Goal: Task Accomplishment & Management: Complete application form

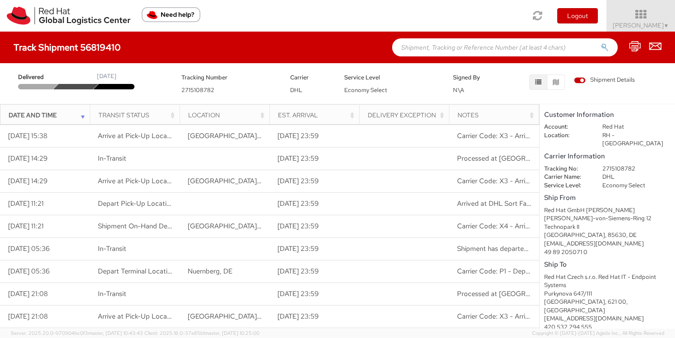
click at [163, 15] on img "Need help?" at bounding box center [171, 14] width 59 height 15
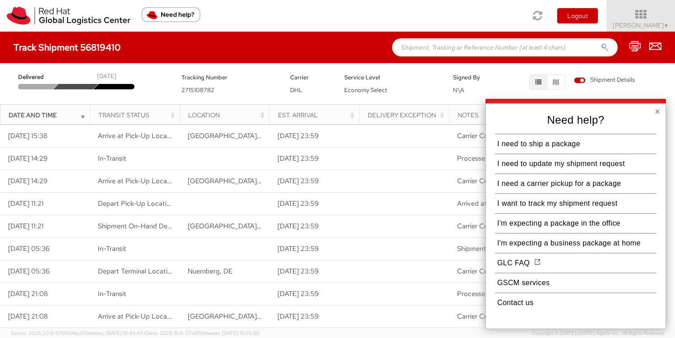
click at [162, 15] on img "Need help?" at bounding box center [171, 14] width 59 height 15
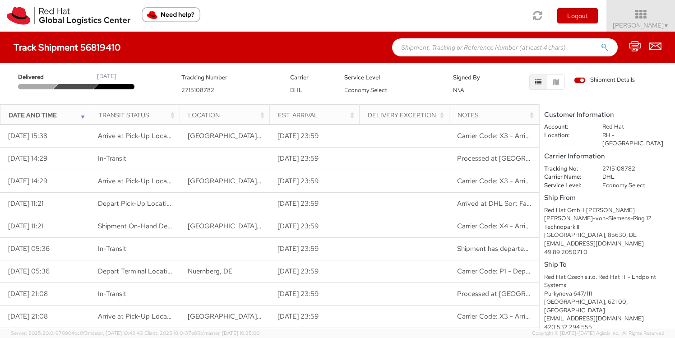
click at [157, 14] on img "Need help?" at bounding box center [171, 14] width 59 height 15
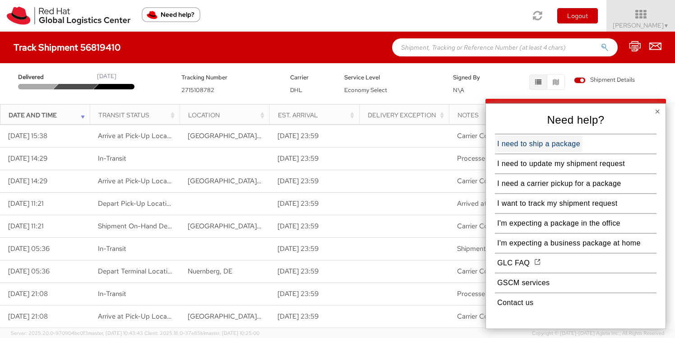
click at [526, 144] on button "I need to ship a package" at bounding box center [539, 144] width 88 height 16
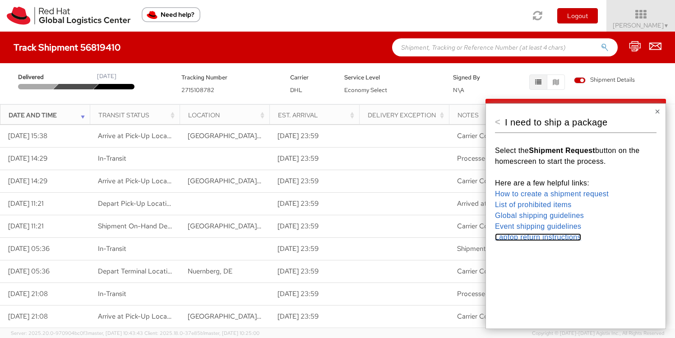
click at [526, 235] on link "Laptop return instructions" at bounding box center [538, 237] width 86 height 8
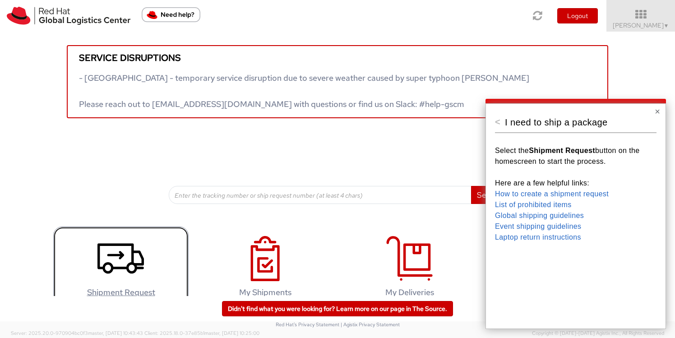
click at [112, 255] on use at bounding box center [121, 259] width 47 height 30
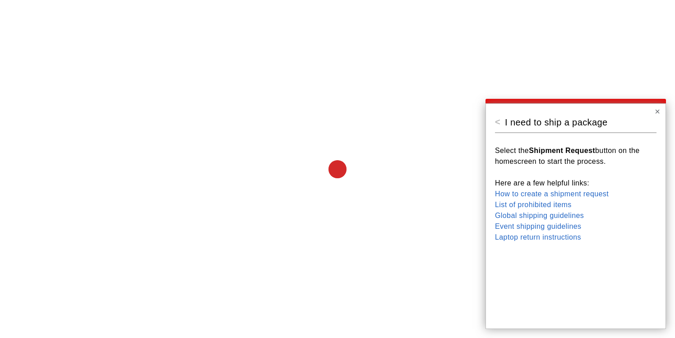
click at [661, 111] on div "< I need to ship a package Select the Shipment Request button on the homescreen…" at bounding box center [576, 216] width 181 height 226
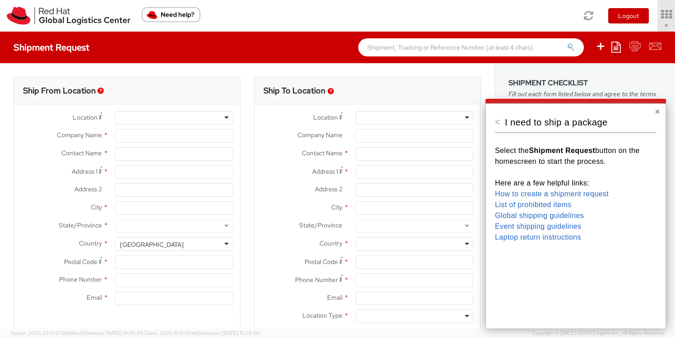
click at [656, 111] on button "×" at bounding box center [657, 111] width 5 height 9
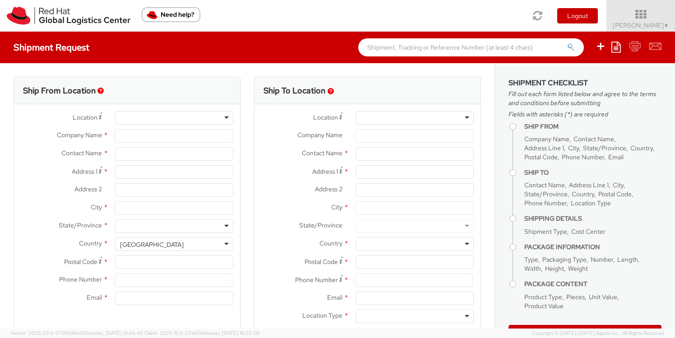
select select
select select "505"
click at [133, 118] on div at bounding box center [174, 118] width 118 height 14
type input "Red Hat"
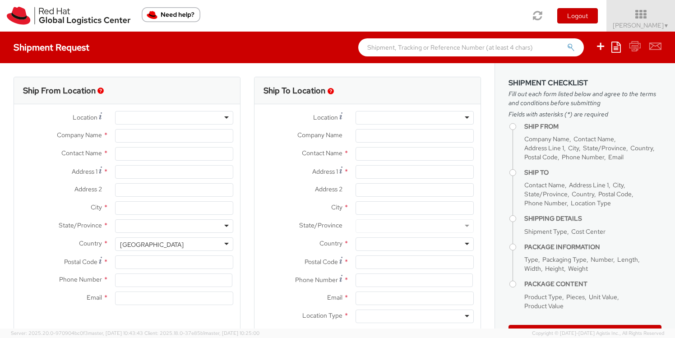
type input "[PERSON_NAME]"
type input "[EMAIL_ADDRESS][DOMAIN_NAME]"
click at [227, 117] on div "RH - Remote" at bounding box center [174, 118] width 118 height 14
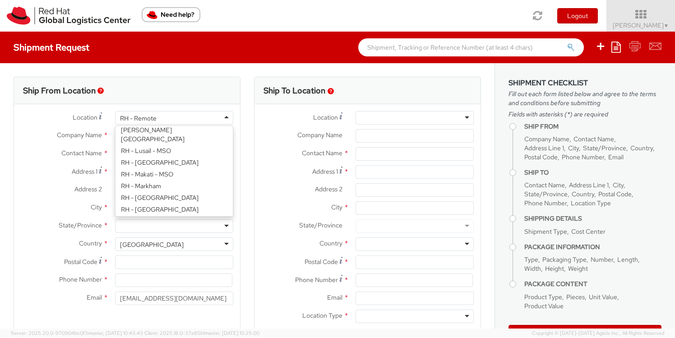
scroll to position [929, 0]
type input "Red Hat GmbH"
type input "Werner-von-Siemens-Ring 12"
type input "Technopark II"
type input "MUNICH"
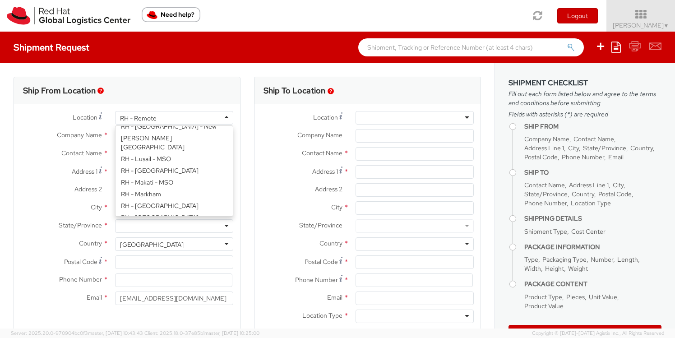
type input "85630"
type input "49 89 205071 0"
select select "CM"
select select "KGS"
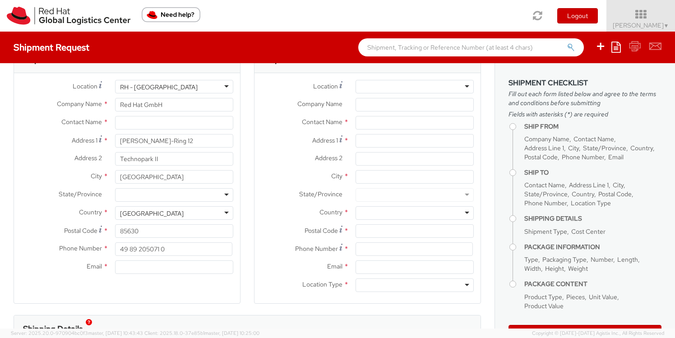
scroll to position [30, 0]
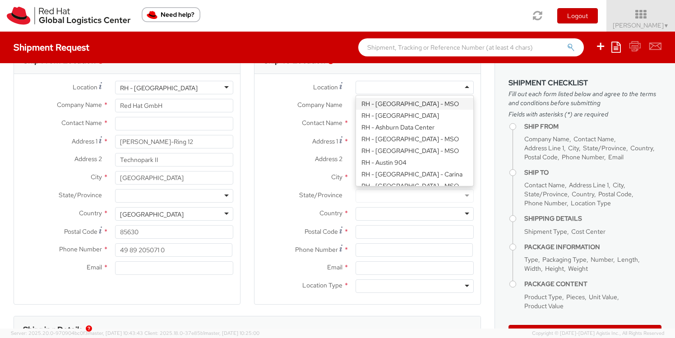
click at [467, 88] on div at bounding box center [415, 88] width 118 height 14
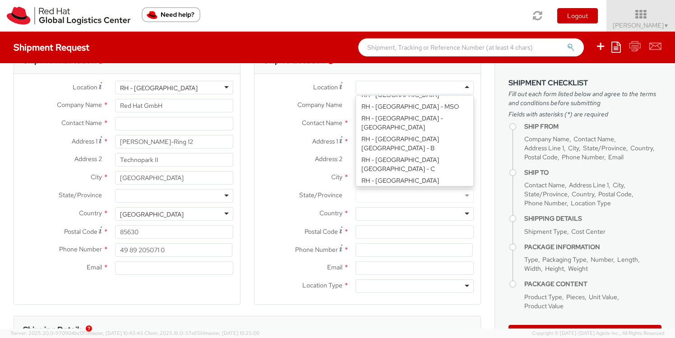
scroll to position [269, 0]
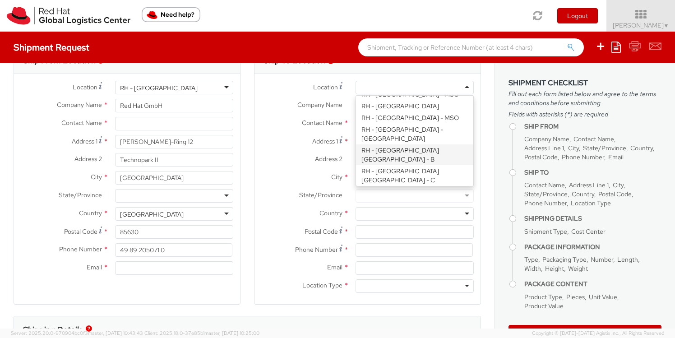
type input "Red Hat Czech s.r.o."
type input "Purkynova 647/111"
type input "BRNO"
type input "621 00"
type input "420 532 294 555"
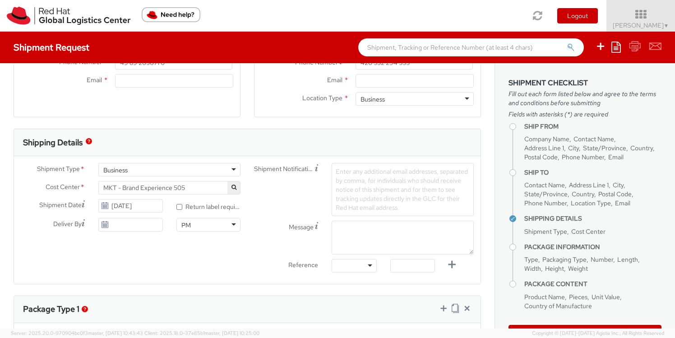
scroll to position [224, 0]
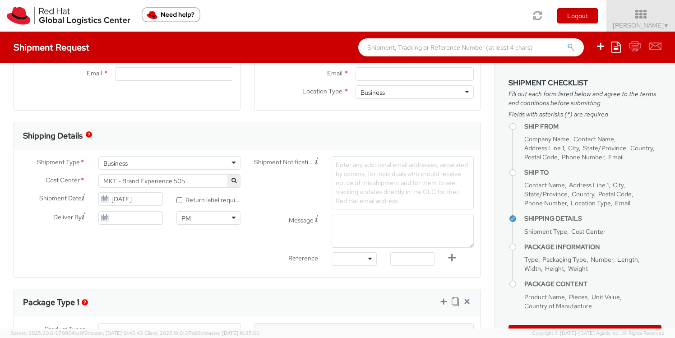
click at [103, 197] on use at bounding box center [105, 199] width 6 height 6
click at [108, 197] on use at bounding box center [105, 199] width 6 height 6
click at [125, 204] on input "10/03/2025" at bounding box center [130, 199] width 64 height 14
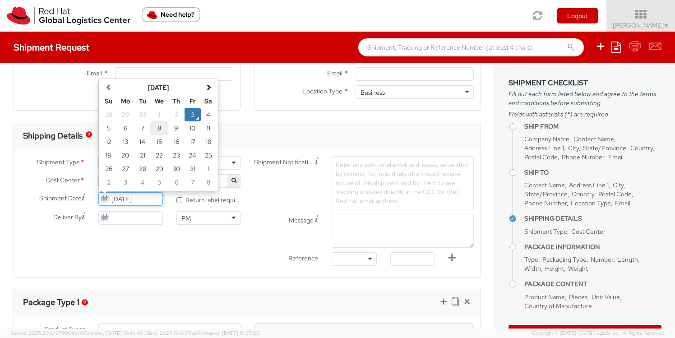
click at [158, 128] on td "8" at bounding box center [159, 128] width 18 height 14
type input "[DATE]"
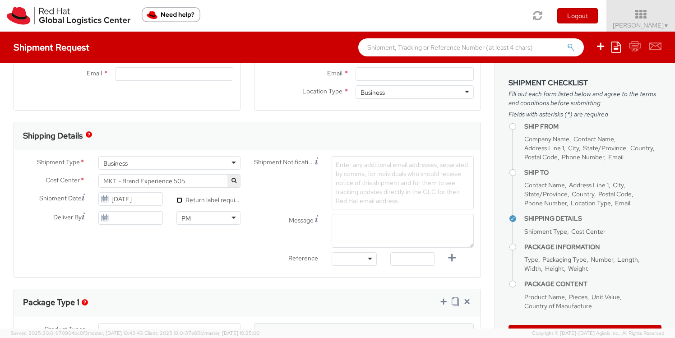
click at [181, 200] on input "* Return label required" at bounding box center [180, 200] width 6 height 6
checkbox input "true"
click at [374, 222] on textarea "Message" at bounding box center [403, 231] width 142 height 34
type textarea "Pickup time afternoon"
click at [272, 249] on div "Message Pickup time afternoon" at bounding box center [363, 233] width 233 height 38
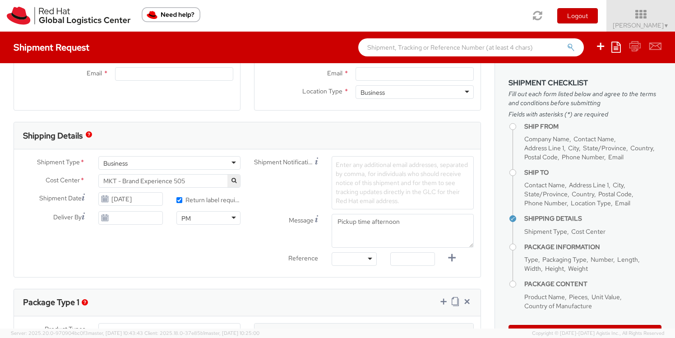
click at [350, 189] on span "Enter any additional email addresses, separated by comma, for individuals who s…" at bounding box center [402, 183] width 132 height 44
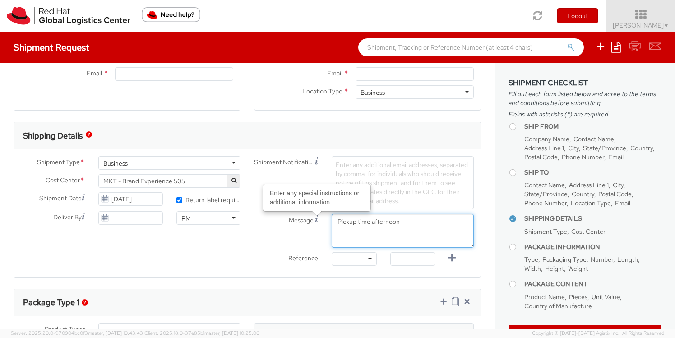
click at [413, 199] on div "Shipment Notification Enter any additional email addresses, separated by comma,…" at bounding box center [363, 213] width 233 height 114
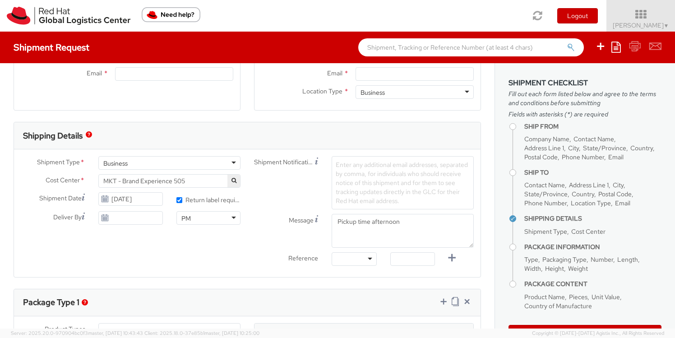
click at [361, 178] on div "Enter any additional email addresses, separated by comma, for individuals who s…" at bounding box center [403, 182] width 142 height 53
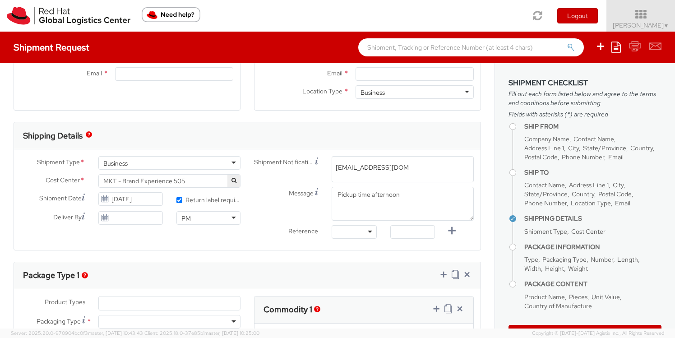
type input "emea-eshub@redhat.com"
click at [348, 254] on div "Ship From Location Location * RH - Munich RH - Munich RH - Amsterdam - MSO RH -…" at bounding box center [247, 258] width 495 height 838
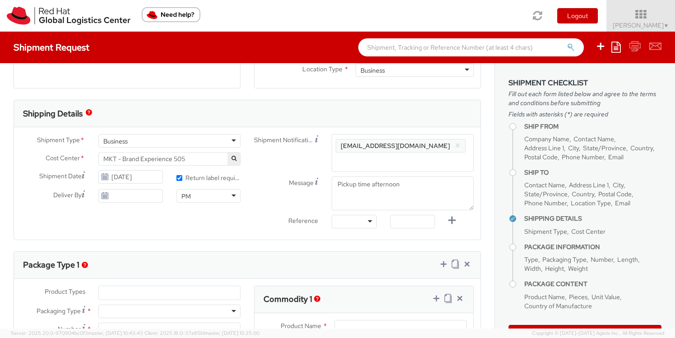
scroll to position [255, 0]
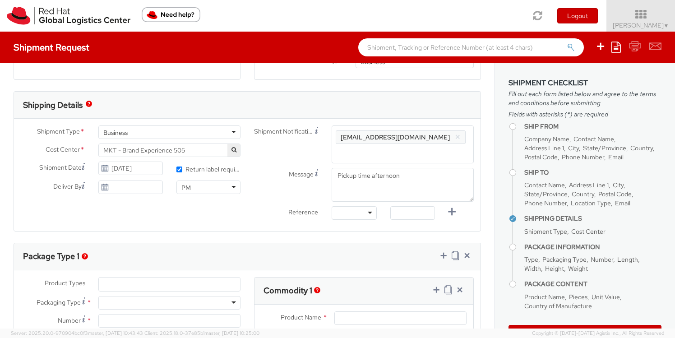
click at [195, 149] on span "MKT - Brand Experience 505" at bounding box center [169, 150] width 132 height 8
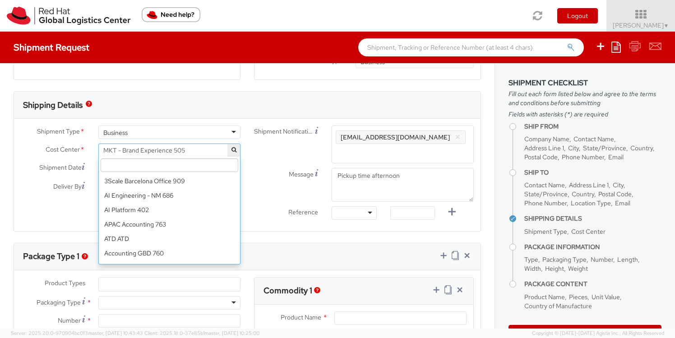
scroll to position [5933, 0]
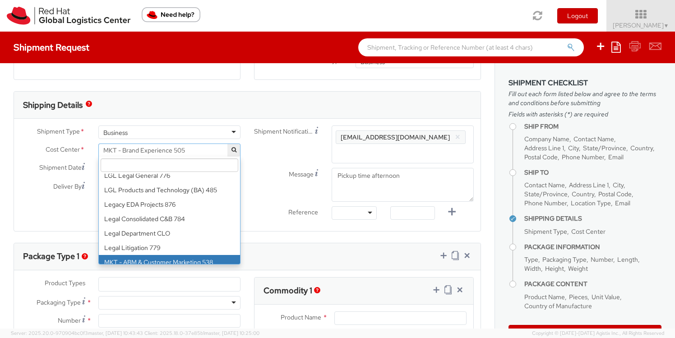
click at [175, 166] on input "search" at bounding box center [170, 165] width 138 height 14
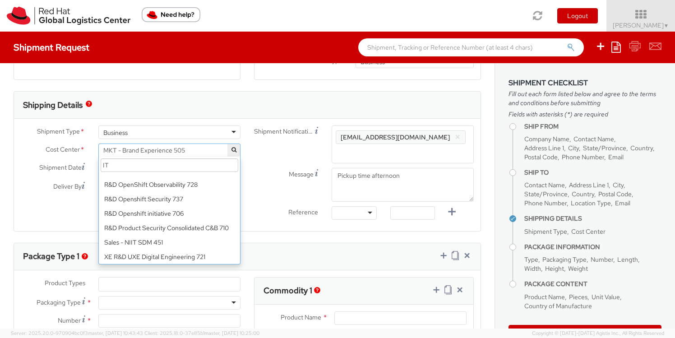
scroll to position [0, 0]
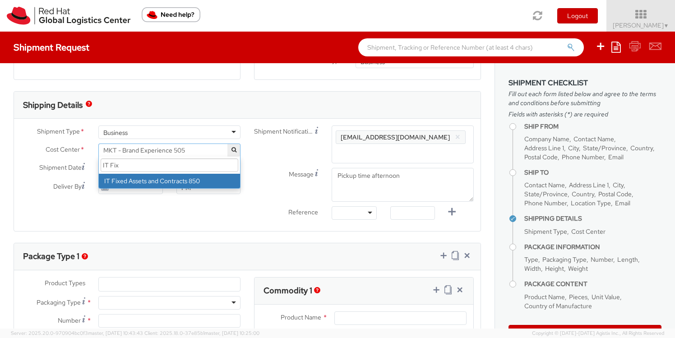
type input "IT Fix"
select select "850"
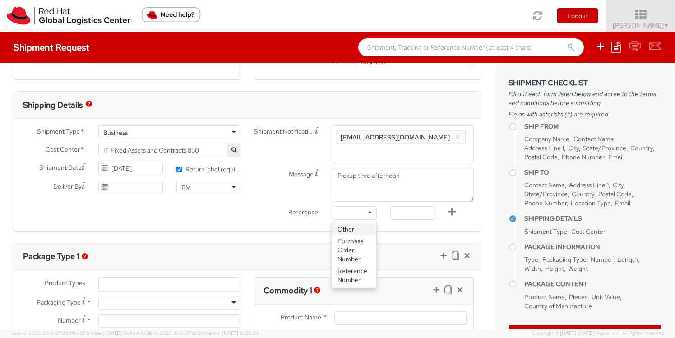
click at [371, 214] on div at bounding box center [354, 213] width 45 height 14
click at [419, 212] on input "text" at bounding box center [413, 213] width 45 height 14
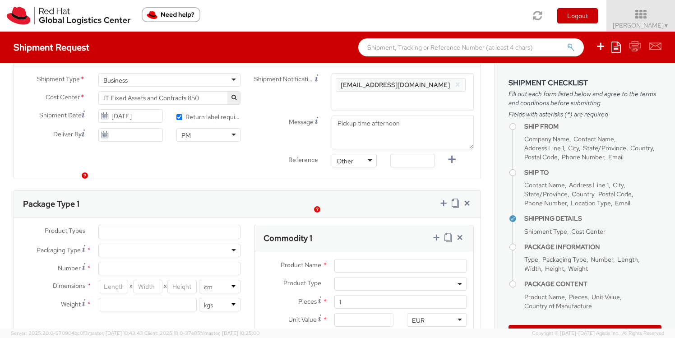
scroll to position [365, 0]
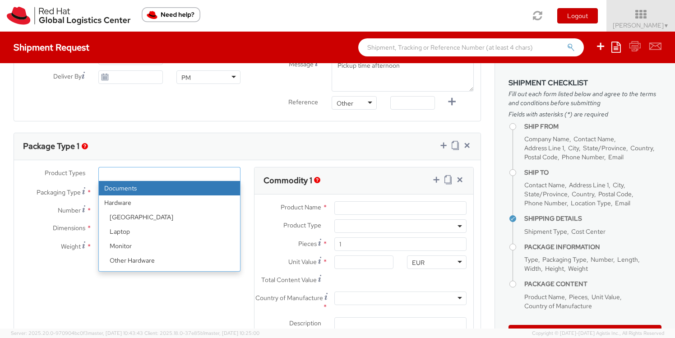
click at [116, 171] on ul at bounding box center [169, 175] width 141 height 14
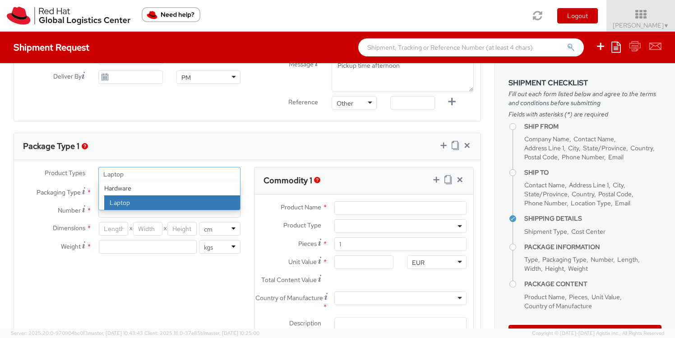
type input "Laptop"
select select "LAPTOP"
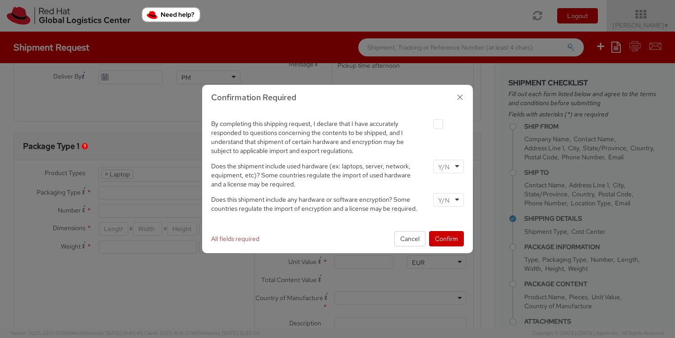
scroll to position [26, 0]
click at [439, 126] on label at bounding box center [438, 124] width 10 height 10
click at [431, 126] on input "checkbox" at bounding box center [428, 124] width 6 height 6
checkbox input "true"
click at [442, 167] on input "select-one" at bounding box center [444, 167] width 13 height 9
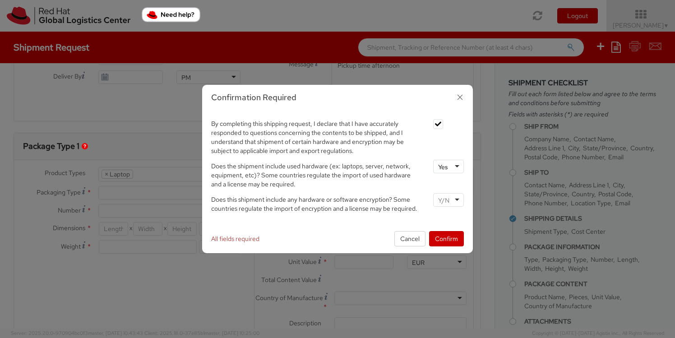
click at [457, 196] on div at bounding box center [448, 200] width 31 height 14
click at [441, 201] on div "No" at bounding box center [442, 200] width 9 height 9
click at [445, 238] on button "Confirm" at bounding box center [446, 238] width 35 height 15
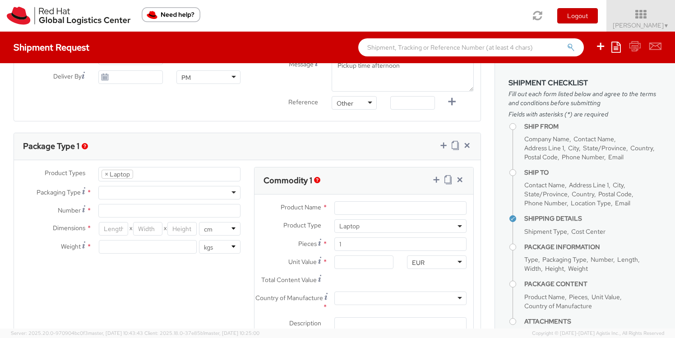
click at [116, 192] on div at bounding box center [169, 193] width 142 height 14
click at [113, 213] on input "Number *" at bounding box center [169, 211] width 142 height 14
type input "One"
click at [133, 283] on div "Product Types * Documents Docking Station Laptop Monitor Other Hardware Server …" at bounding box center [247, 266] width 467 height 198
click at [115, 246] on input "number" at bounding box center [148, 247] width 98 height 14
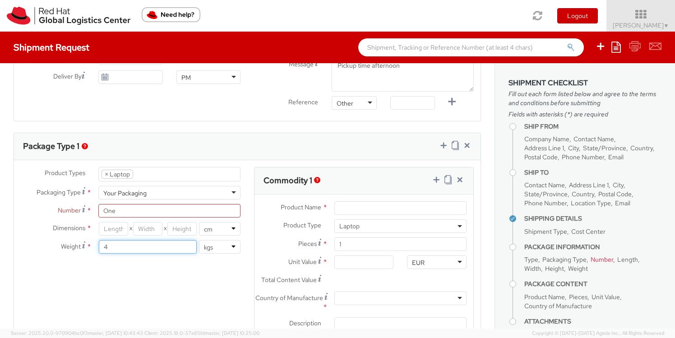
type input "4"
click at [155, 289] on div "Product Types * Documents Docking Station Laptop Monitor Other Hardware Server …" at bounding box center [247, 266] width 467 height 198
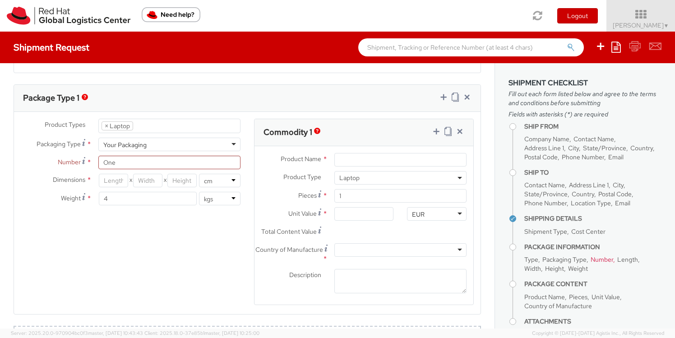
scroll to position [414, 0]
click at [348, 211] on input "Unit Value *" at bounding box center [365, 213] width 60 height 14
type input "5.00"
type input "50.00"
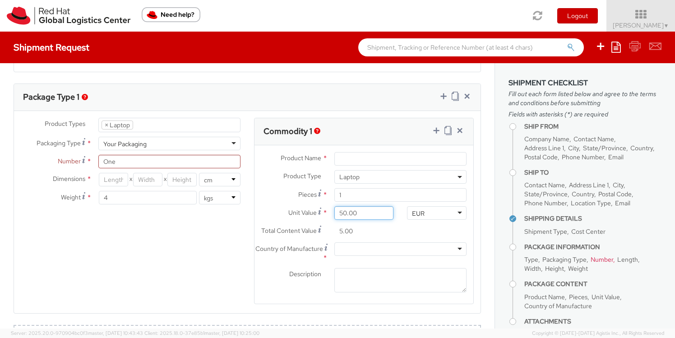
type input "50.00"
type input "500.00"
click at [352, 258] on div "Country of Manufacture * Afghanistan Albania Algeria American Samoa Andorra Ang…" at bounding box center [364, 252] width 219 height 21
click at [348, 251] on div at bounding box center [401, 249] width 132 height 14
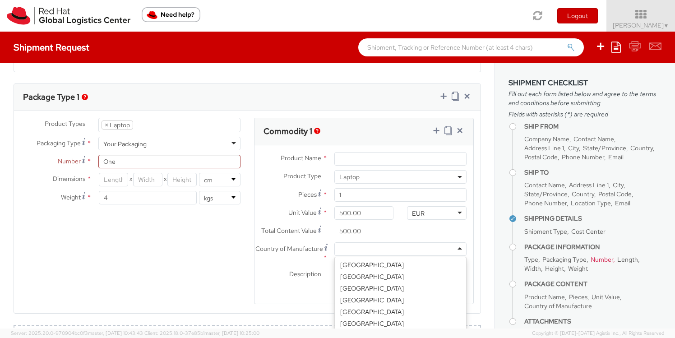
scroll to position [494, 0]
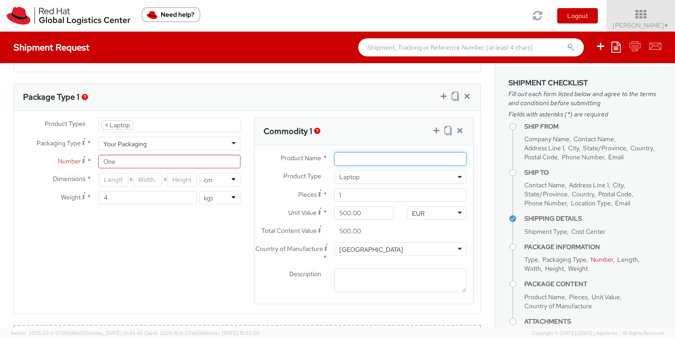
click at [360, 161] on input "Product Name *" at bounding box center [401, 159] width 132 height 14
type input "Macbook"
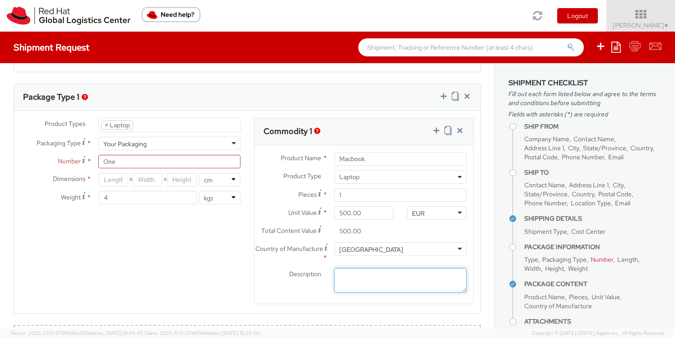
click at [395, 277] on textarea "Description *" at bounding box center [401, 280] width 132 height 25
paste textarea "CWV295R4TH"
type textarea "Serial number: CWV295R4TH"
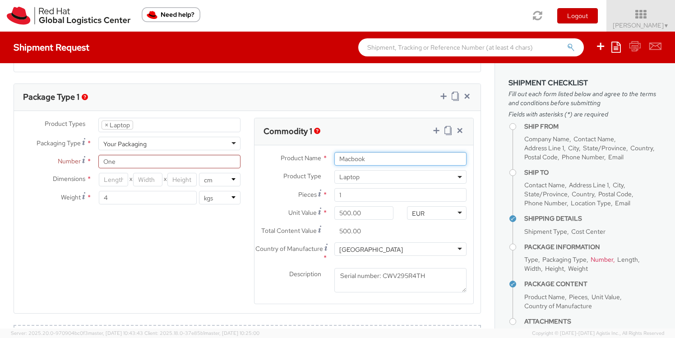
click at [376, 161] on input "Macbook" at bounding box center [401, 159] width 132 height 14
type input "Macbook Pro 14-inch"
click at [272, 280] on div "Description * Serial number: CWV295R4TH" at bounding box center [364, 280] width 219 height 25
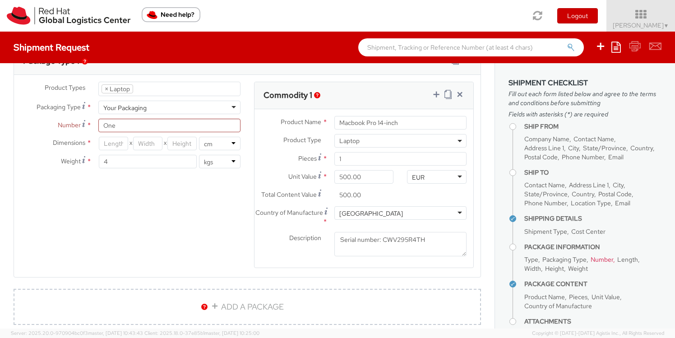
scroll to position [26, 0]
click at [115, 144] on input "number" at bounding box center [113, 144] width 29 height 14
type input "35"
click at [139, 145] on input "number" at bounding box center [147, 144] width 29 height 14
type input "32"
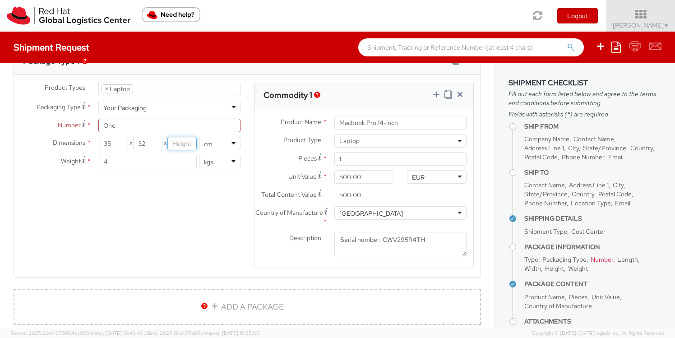
click at [183, 144] on input "number" at bounding box center [182, 144] width 29 height 14
type input "20"
click at [201, 242] on div "Product Types * Documents Docking Station Laptop Monitor Other Hardware Server …" at bounding box center [247, 181] width 467 height 198
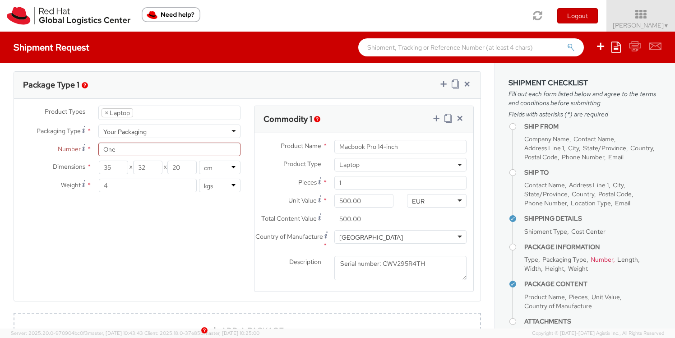
scroll to position [424, 0]
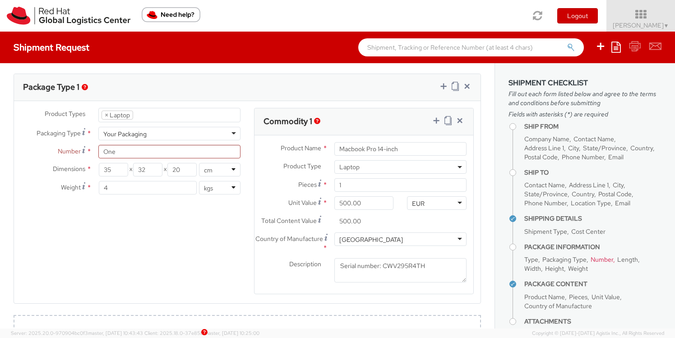
click at [161, 221] on div "Product Types * Documents Docking Station Laptop Monitor Other Hardware Server …" at bounding box center [247, 207] width 467 height 198
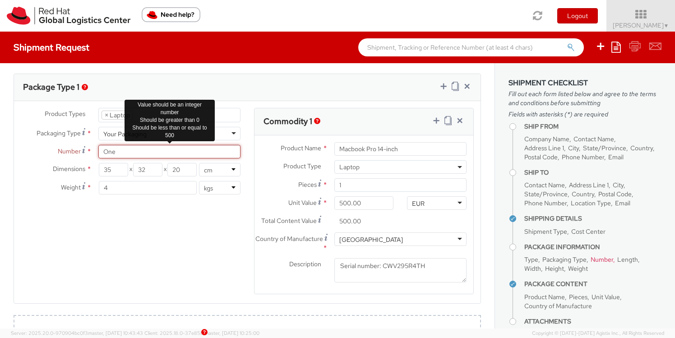
drag, startPoint x: 115, startPoint y: 153, endPoint x: 93, endPoint y: 153, distance: 21.2
click at [93, 153] on div "One" at bounding box center [170, 152] width 156 height 14
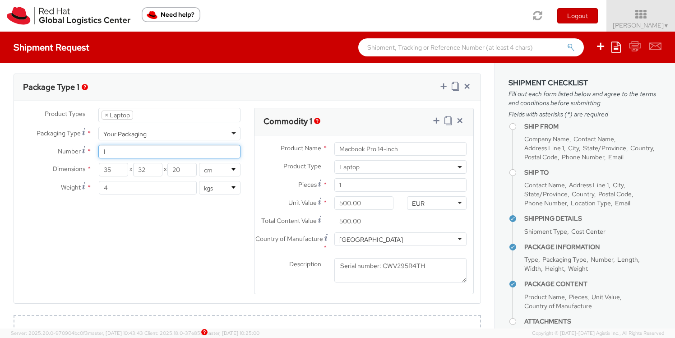
type input "1"
click at [123, 248] on div "Product Types * Documents Docking Station Laptop Monitor Other Hardware Server …" at bounding box center [247, 207] width 467 height 198
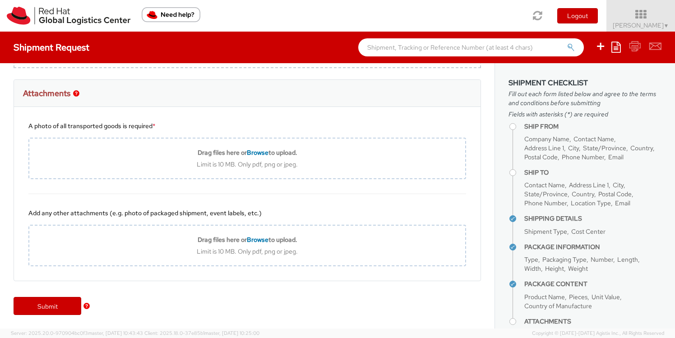
scroll to position [26, 0]
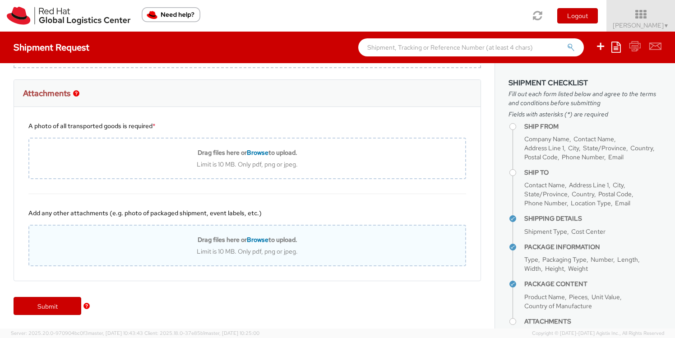
click at [253, 241] on span "Browse" at bounding box center [258, 240] width 22 height 8
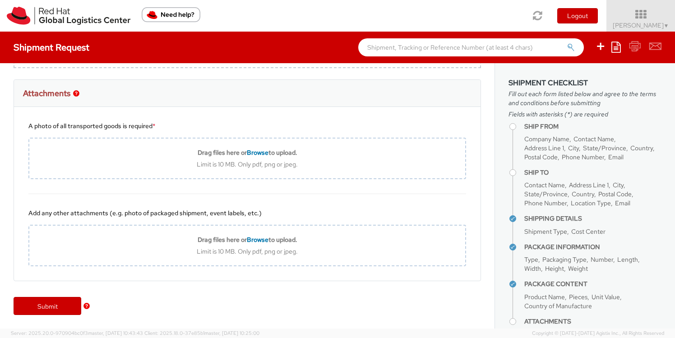
type input "C:\fakepath\IMG_9421.jpg"
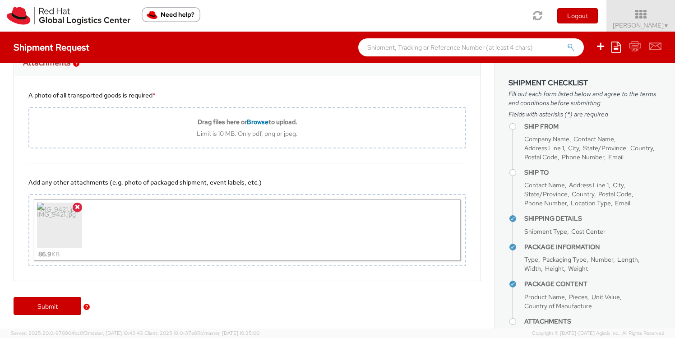
scroll to position [737, 0]
click at [45, 308] on link "Submit" at bounding box center [48, 307] width 68 height 18
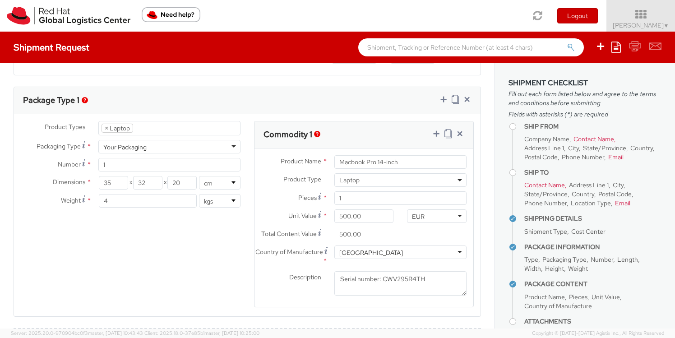
scroll to position [414, 0]
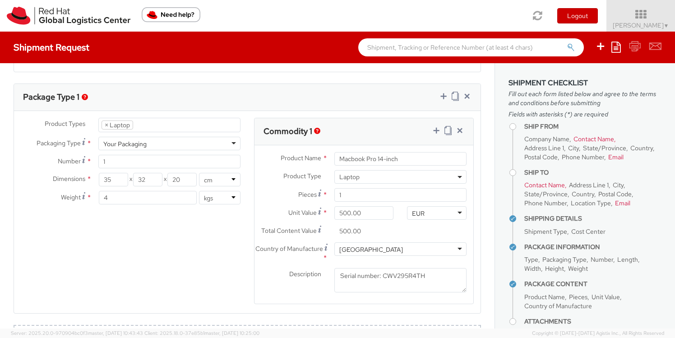
click at [317, 133] on img "button" at bounding box center [317, 131] width 6 height 6
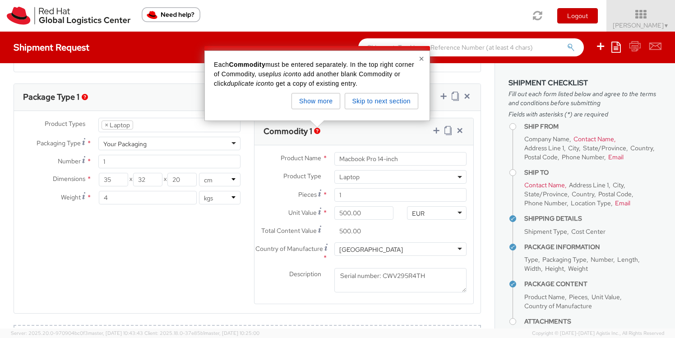
click at [424, 61] on button "×" at bounding box center [421, 58] width 5 height 9
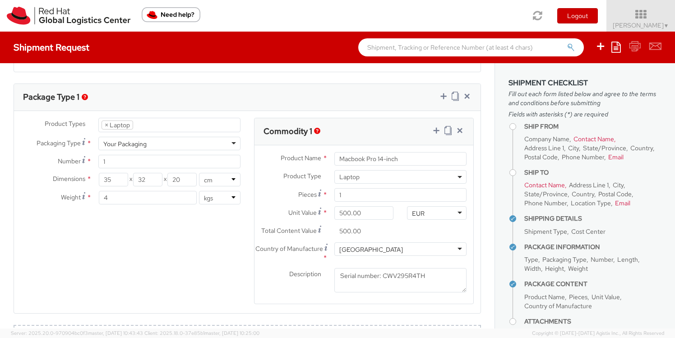
click at [130, 289] on div "Product Types * Documents Docking Station Laptop Monitor Other Hardware Server …" at bounding box center [247, 217] width 467 height 198
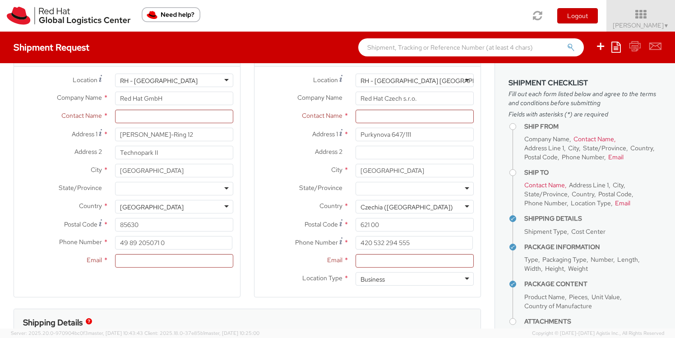
scroll to position [0, 0]
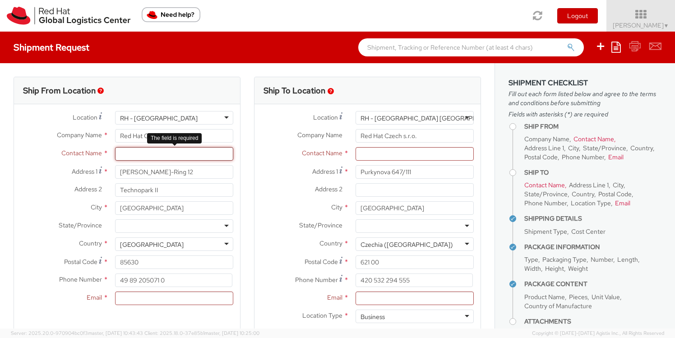
click at [125, 155] on input "text" at bounding box center [174, 154] width 118 height 14
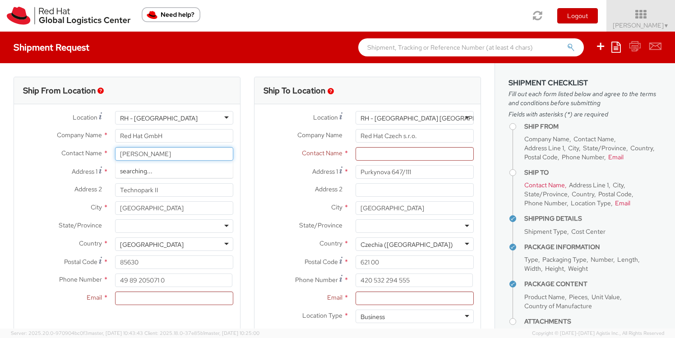
type input "[PERSON_NAME]"
click at [314, 208] on label "City *" at bounding box center [302, 207] width 94 height 12
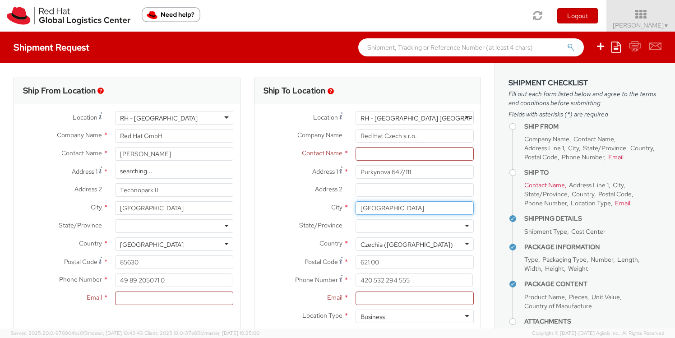
click at [356, 208] on input "BRNO" at bounding box center [415, 208] width 118 height 14
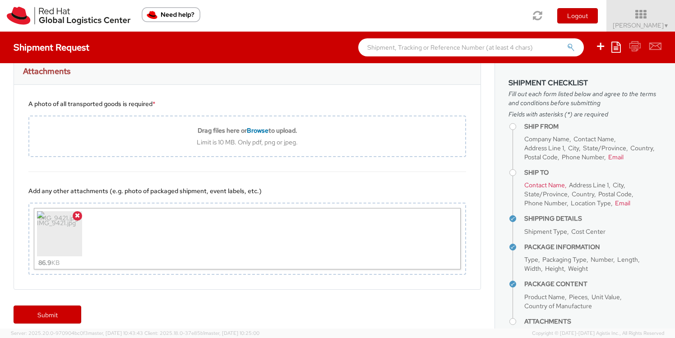
scroll to position [738, 0]
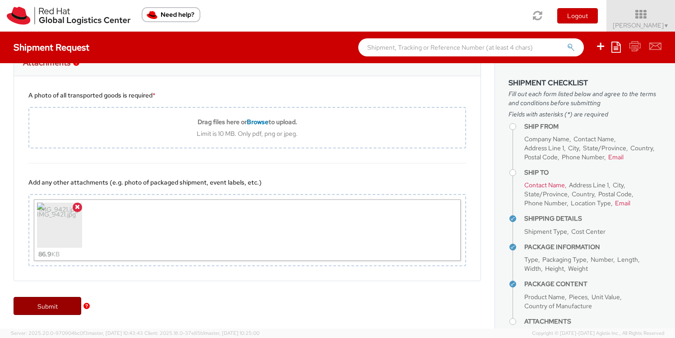
click at [51, 301] on link "Submit" at bounding box center [48, 306] width 68 height 18
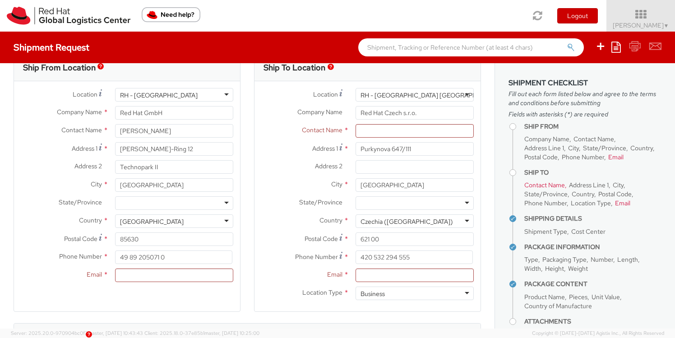
scroll to position [19, 0]
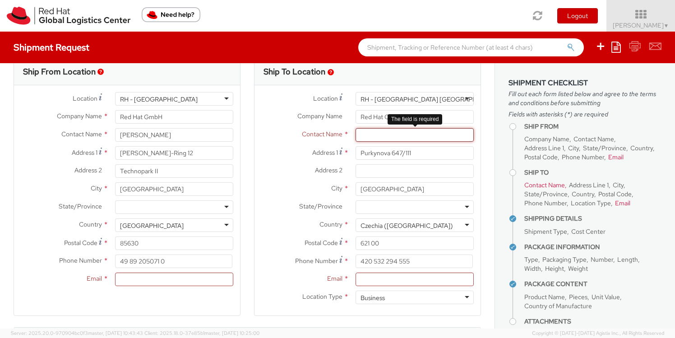
click at [363, 128] on input "text" at bounding box center [415, 135] width 118 height 14
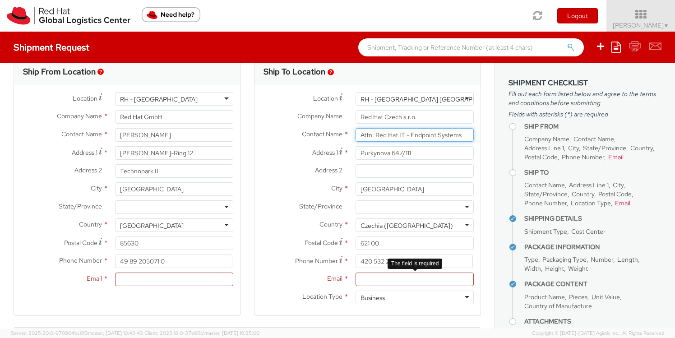
type input "Attn: Red Hat IT - Endpoint Systems"
click at [375, 280] on input "Email *" at bounding box center [415, 280] width 118 height 14
type input ";"
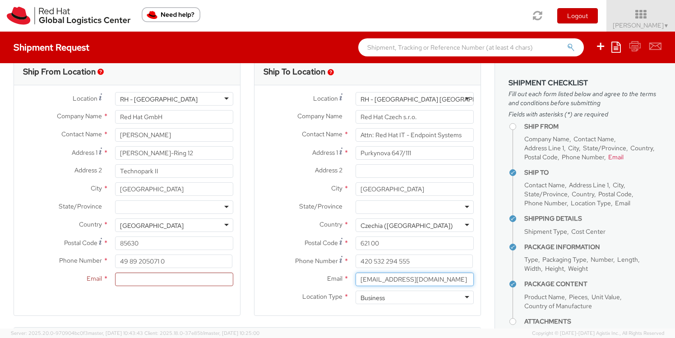
type input "[EMAIL_ADDRESS][DOMAIN_NAME]"
click at [322, 298] on span "Location Type" at bounding box center [323, 297] width 40 height 8
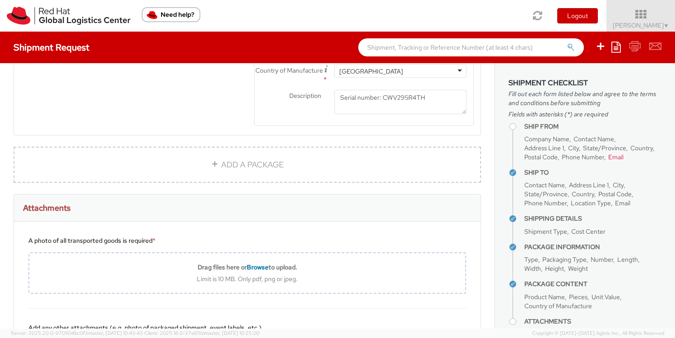
scroll to position [738, 0]
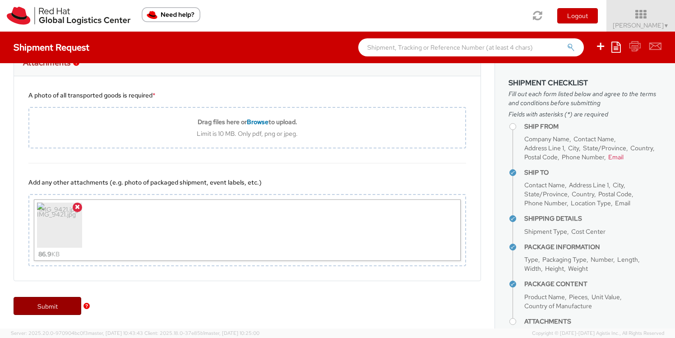
click at [48, 309] on link "Submit" at bounding box center [48, 306] width 68 height 18
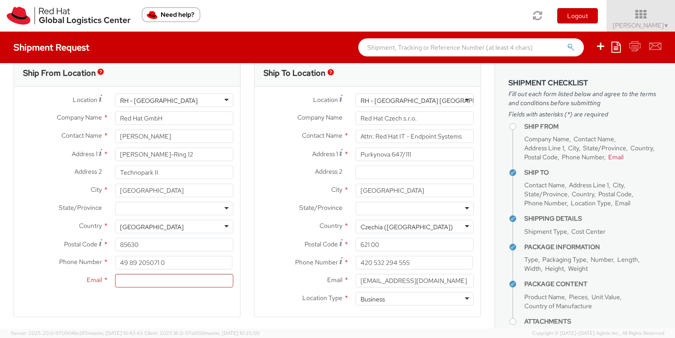
scroll to position [19, 0]
click at [140, 279] on input "Email *" at bounding box center [174, 280] width 118 height 14
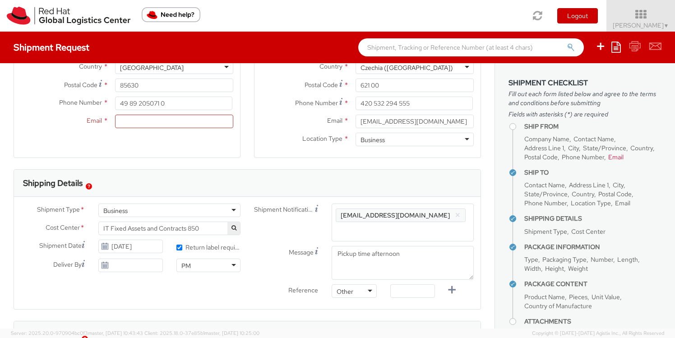
scroll to position [170, 0]
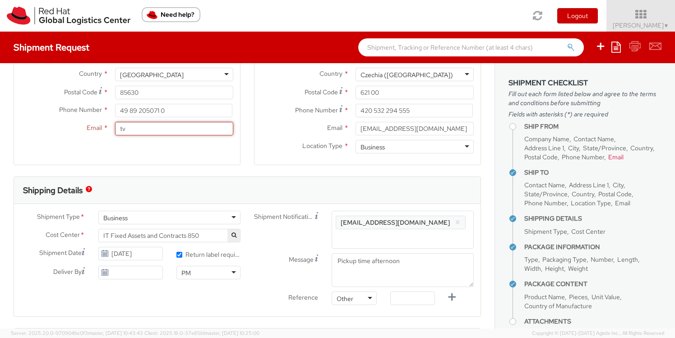
type input "[EMAIL_ADDRESS][DOMAIN_NAME]"
type input "9"
type input "Teufelsaeckerstrasse 9"
type input "Kirchheim bei Muenchen"
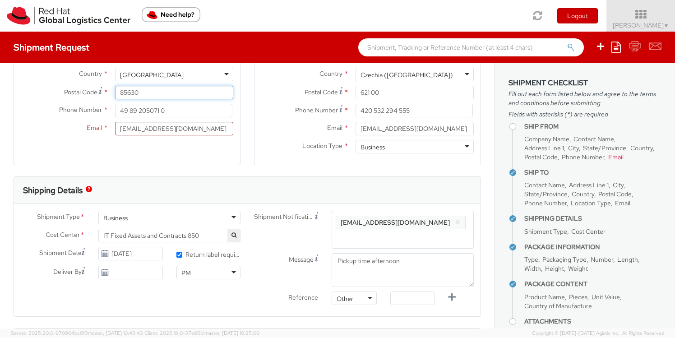
type input "85551"
type input "01722440657"
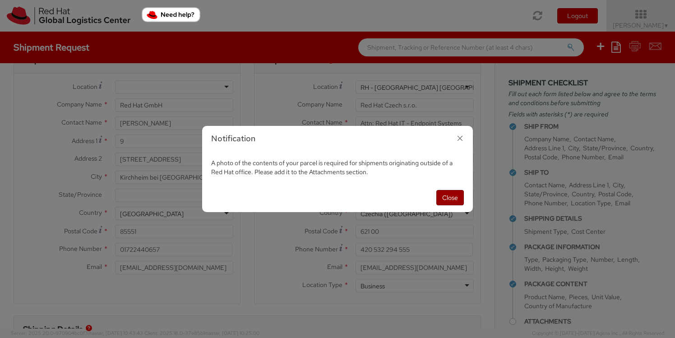
click at [443, 201] on button "Close" at bounding box center [451, 197] width 28 height 15
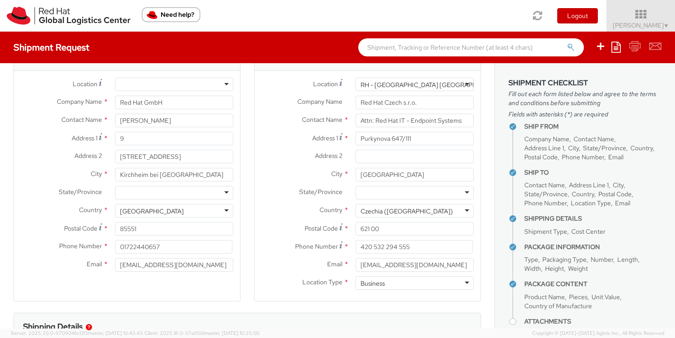
scroll to position [32, 0]
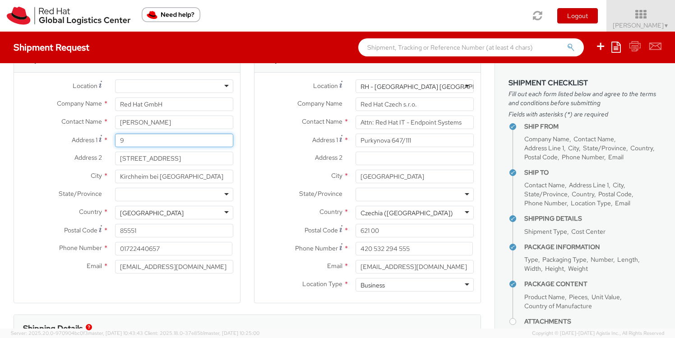
click at [135, 143] on input "9" at bounding box center [174, 141] width 118 height 14
click at [87, 276] on div "Email * tverdier@redhat.com" at bounding box center [127, 269] width 226 height 18
click at [228, 89] on div at bounding box center [174, 86] width 118 height 14
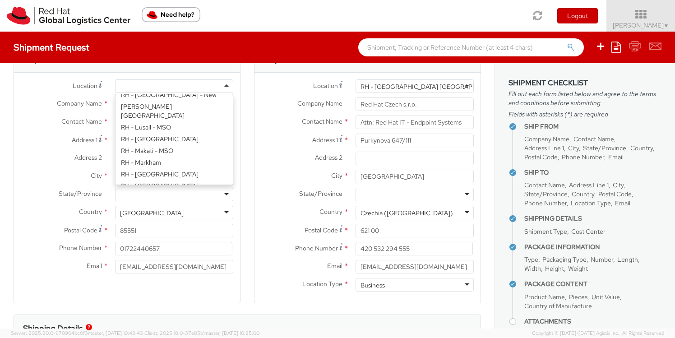
type input "Werner-von-Siemens-Ring 12"
type input "Technopark II"
type input "MUNICH"
type input "85630"
type input "49 89 205071 0"
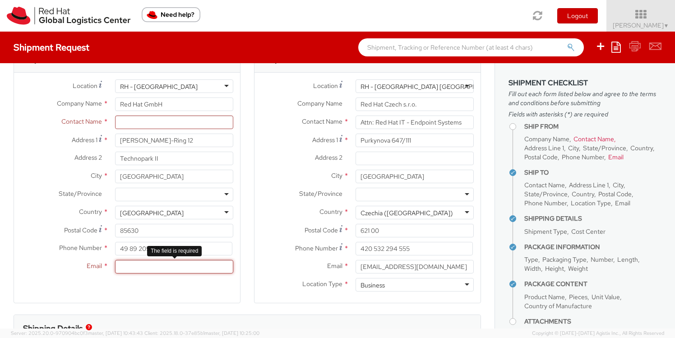
click at [126, 264] on input "Email *" at bounding box center [174, 267] width 118 height 14
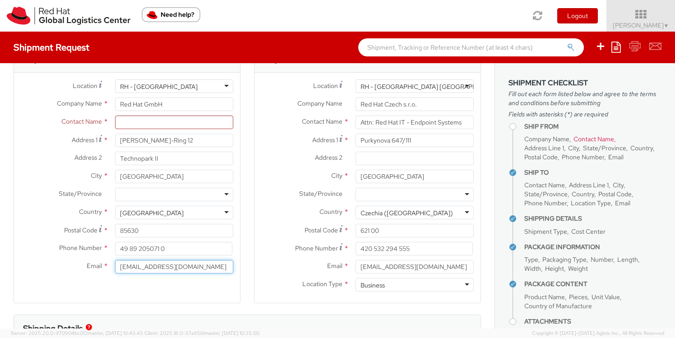
type input "[EMAIL_ADDRESS][DOMAIN_NAME]"
click at [64, 290] on div "Ship From Location Location * RH - Munich RH - Munich RH - Amsterdam - MSO RH -…" at bounding box center [127, 174] width 227 height 258
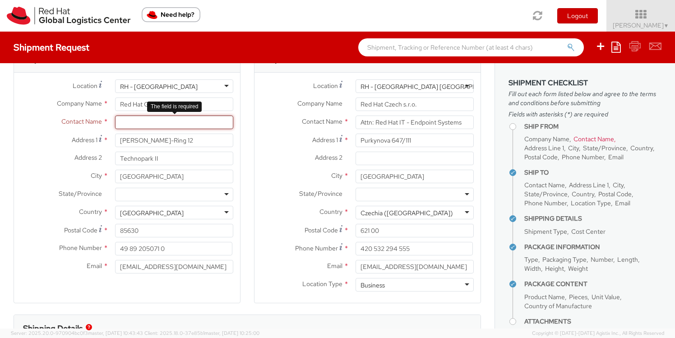
click at [143, 124] on input "text" at bounding box center [174, 123] width 118 height 14
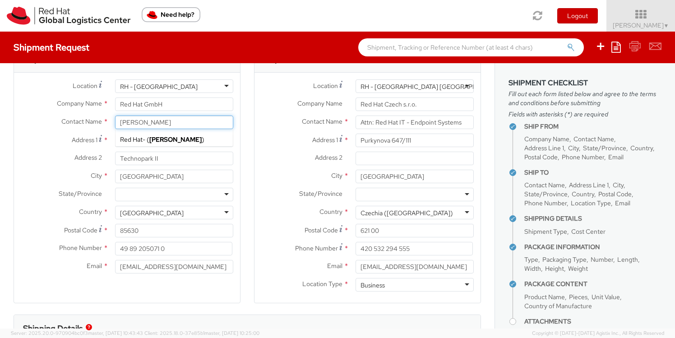
type input "[PERSON_NAME]"
click at [44, 292] on div "Ship From Location Location * RH - Munich RH - Munich RH - Amsterdam - MSO RH -…" at bounding box center [127, 174] width 227 height 258
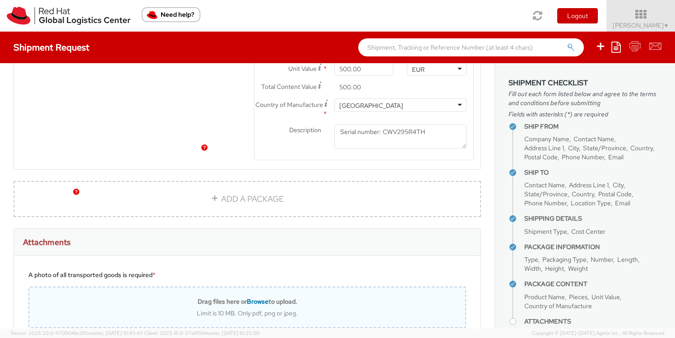
scroll to position [609, 0]
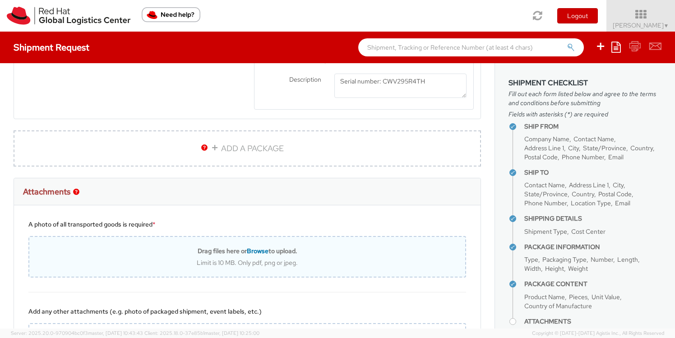
click at [255, 251] on span "Browse" at bounding box center [258, 251] width 22 height 8
type input "C:\fakepath\IMG_9421.jpg"
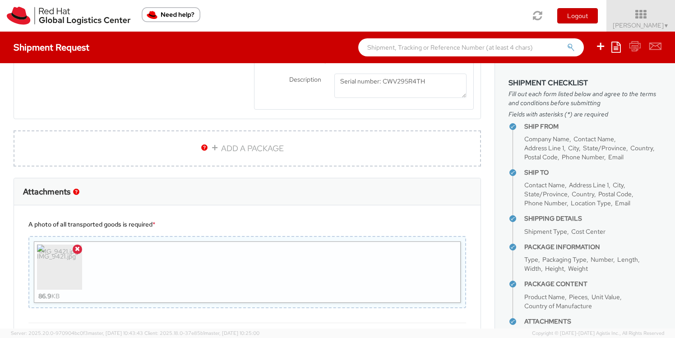
scroll to position [738, 0]
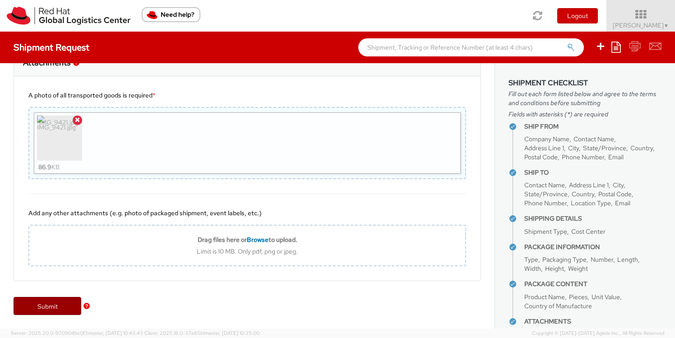
click at [38, 308] on link "Submit" at bounding box center [48, 306] width 68 height 18
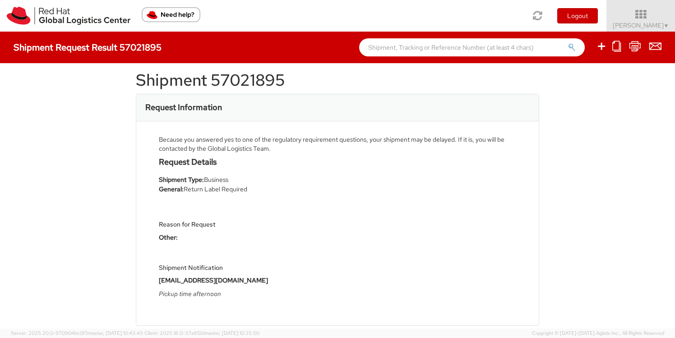
scroll to position [15, 0]
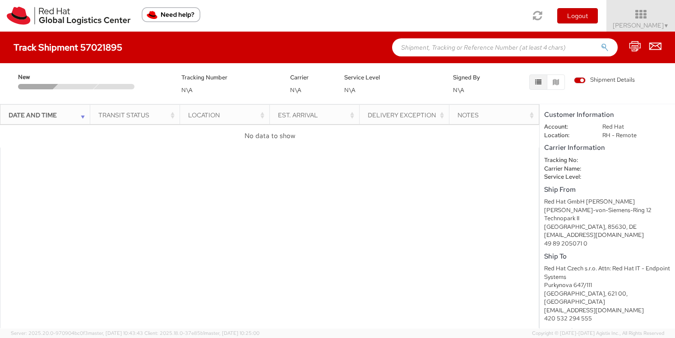
click at [132, 115] on div "Transit Status" at bounding box center [137, 115] width 79 height 9
click at [225, 114] on div "Location" at bounding box center [227, 115] width 79 height 9
